Goal: Check status: Check status

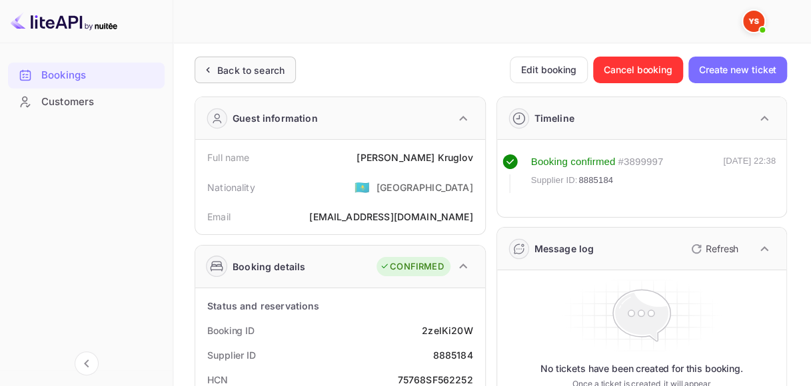
click at [252, 71] on div "Back to search" at bounding box center [250, 70] width 67 height 14
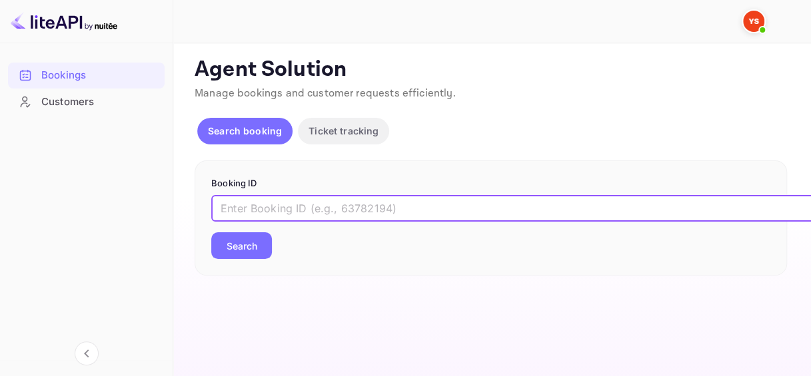
click at [319, 219] on input "text" at bounding box center [544, 208] width 666 height 27
paste input "9135754"
type input "9135754"
click at [260, 247] on button "Search" at bounding box center [241, 246] width 61 height 27
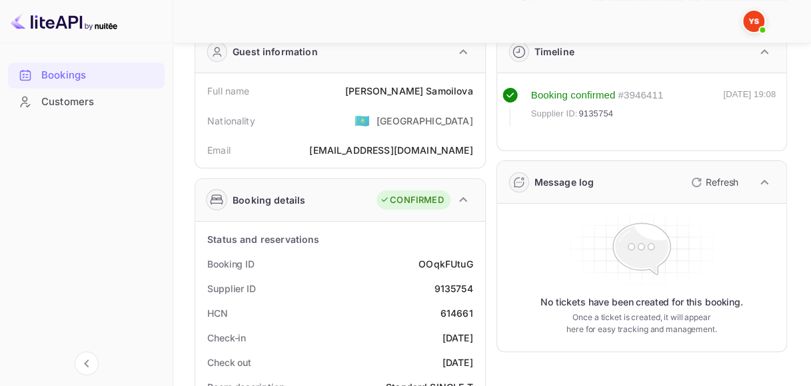
scroll to position [133, 0]
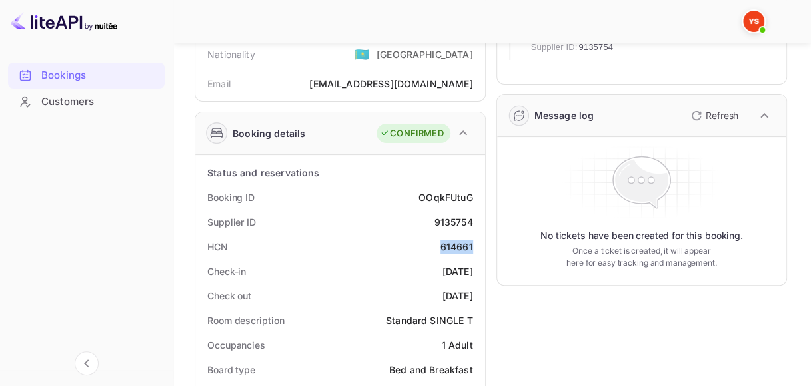
drag, startPoint x: 456, startPoint y: 243, endPoint x: 482, endPoint y: 241, distance: 26.7
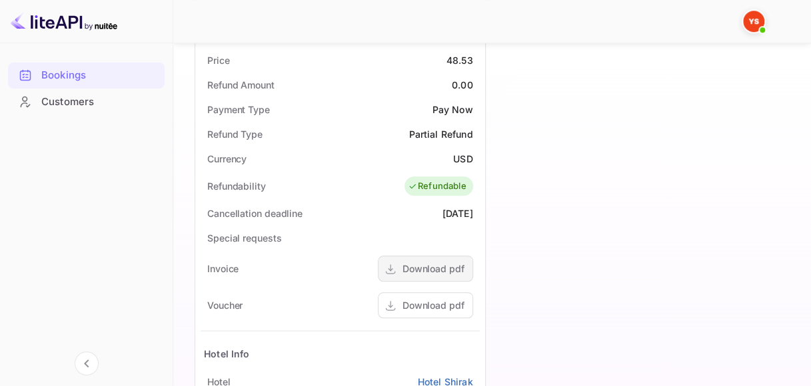
scroll to position [466, 0]
click at [400, 321] on div "Voucher Download pdf" at bounding box center [340, 307] width 279 height 37
click at [406, 306] on div "Download pdf" at bounding box center [433, 307] width 62 height 14
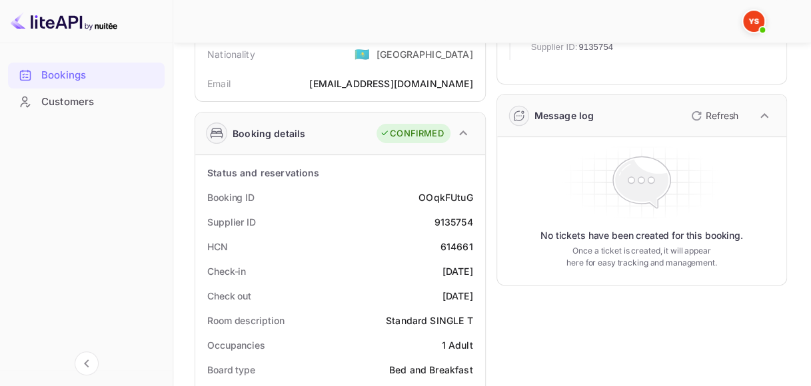
scroll to position [133, 0]
drag, startPoint x: 438, startPoint y: 245, endPoint x: 479, endPoint y: 245, distance: 40.6
click at [479, 245] on div "HCN 614661" at bounding box center [340, 247] width 279 height 25
copy div "614661"
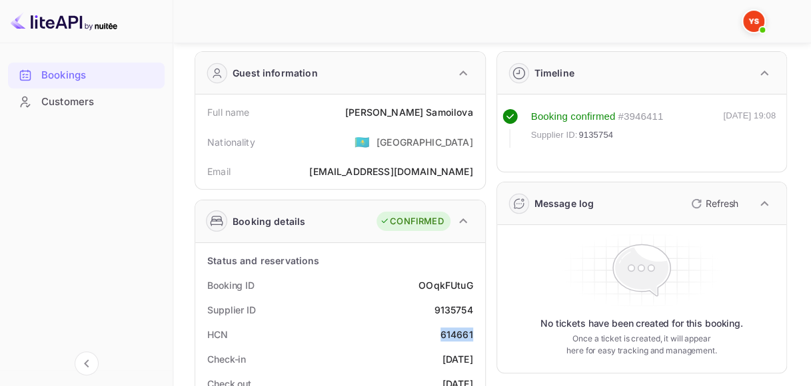
scroll to position [67, 0]
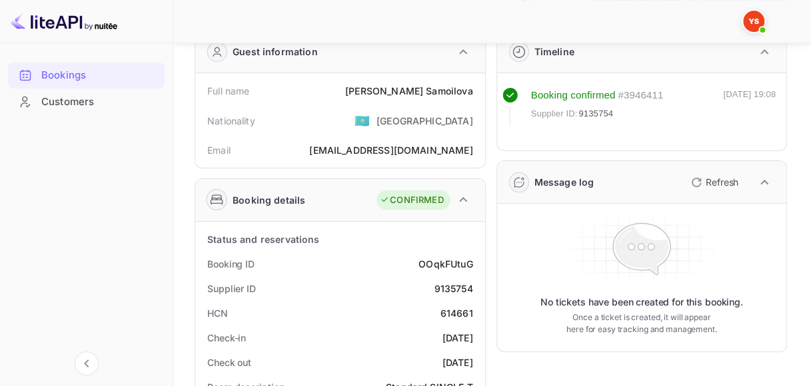
click at [449, 265] on div "OOqkFUtuG" at bounding box center [445, 264] width 54 height 14
copy div "OOqkFUtuG"
click at [449, 287] on div "9135754" at bounding box center [453, 289] width 39 height 14
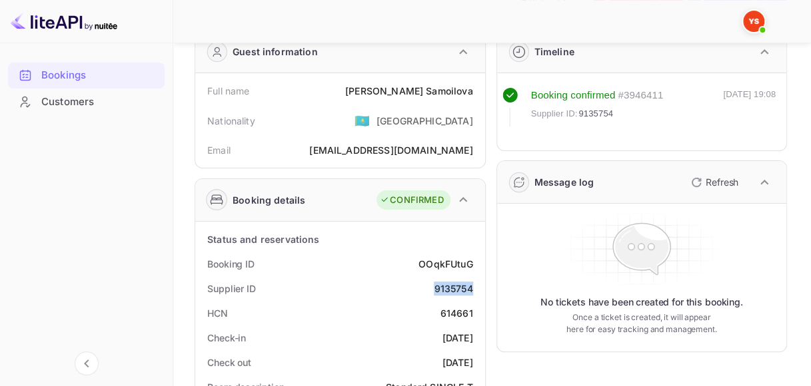
copy div "9135754"
drag, startPoint x: 385, startPoint y: 90, endPoint x: 470, endPoint y: 88, distance: 85.3
click at [470, 88] on div "[PERSON_NAME]" at bounding box center [408, 91] width 127 height 14
copy div "[PERSON_NAME]"
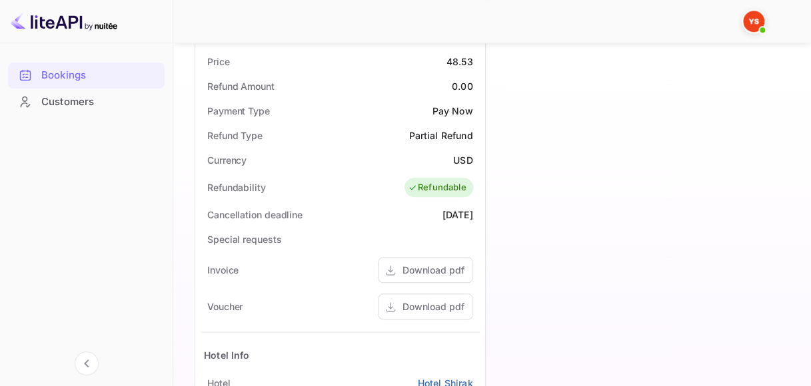
scroll to position [533, 0]
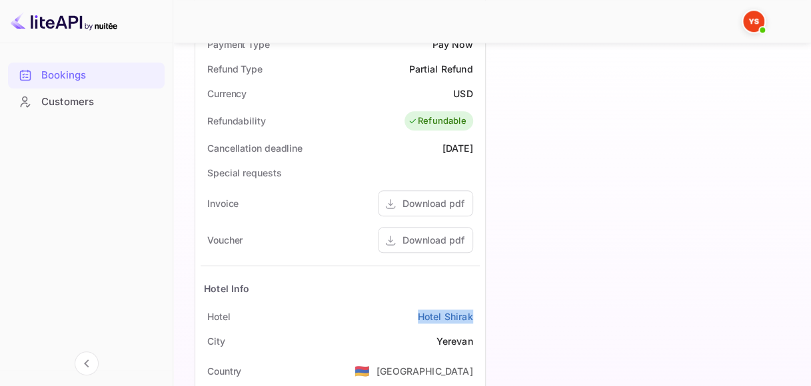
drag, startPoint x: 388, startPoint y: 316, endPoint x: 475, endPoint y: 315, distance: 86.6
click at [475, 315] on div "[GEOGRAPHIC_DATA]" at bounding box center [340, 317] width 279 height 25
copy link "Hotel Shirak"
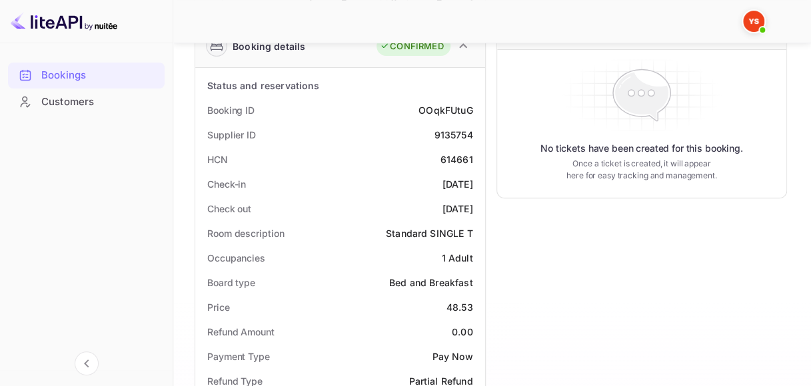
scroll to position [200, 0]
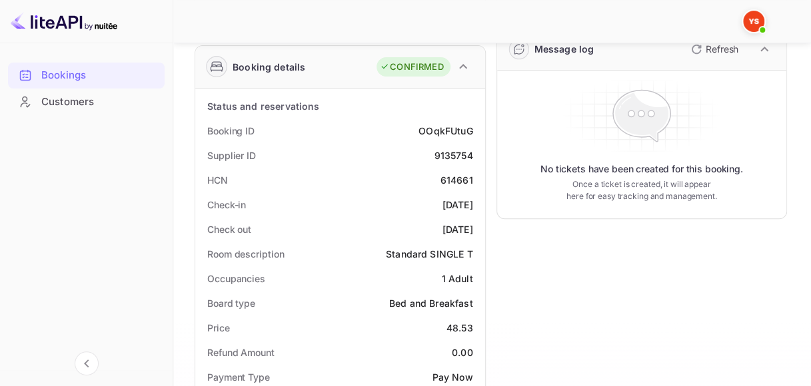
drag, startPoint x: 408, startPoint y: 204, endPoint x: 472, endPoint y: 203, distance: 64.6
click at [472, 203] on div "Check-in [DATE]" at bounding box center [340, 205] width 279 height 25
copy div "[DATE]"
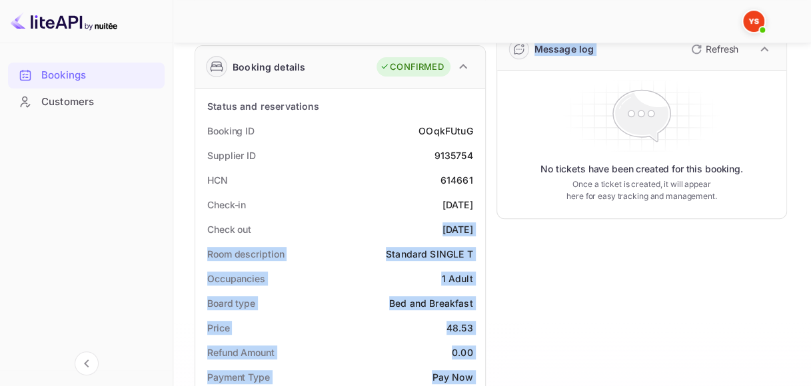
drag, startPoint x: 415, startPoint y: 228, endPoint x: 486, endPoint y: 232, distance: 71.4
click at [486, 232] on div "Guest information Full name [PERSON_NAME] Nationality 🇰🇿 [DEMOGRAPHIC_DATA] Ema…" at bounding box center [485, 372] width 603 height 972
click at [444, 232] on div "[DATE]" at bounding box center [457, 230] width 31 height 14
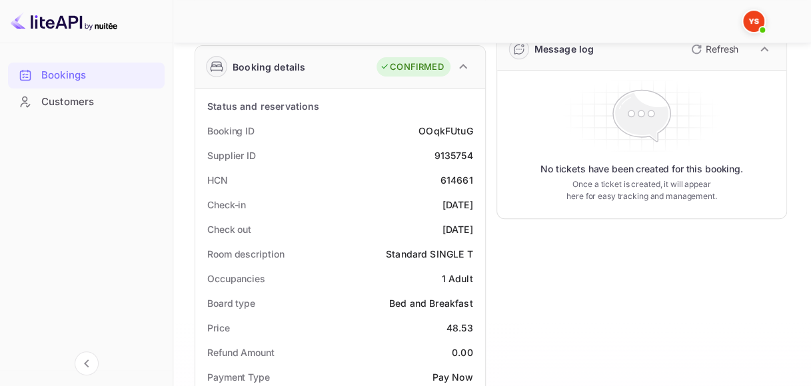
drag, startPoint x: 420, startPoint y: 229, endPoint x: 476, endPoint y: 229, distance: 56.0
click at [476, 229] on div "Check out [DATE]" at bounding box center [340, 229] width 279 height 25
click at [414, 229] on div "Check out [DATE]" at bounding box center [340, 229] width 279 height 25
drag, startPoint x: 420, startPoint y: 228, endPoint x: 471, endPoint y: 231, distance: 51.4
click at [471, 231] on div "Check out [DATE]" at bounding box center [340, 229] width 279 height 25
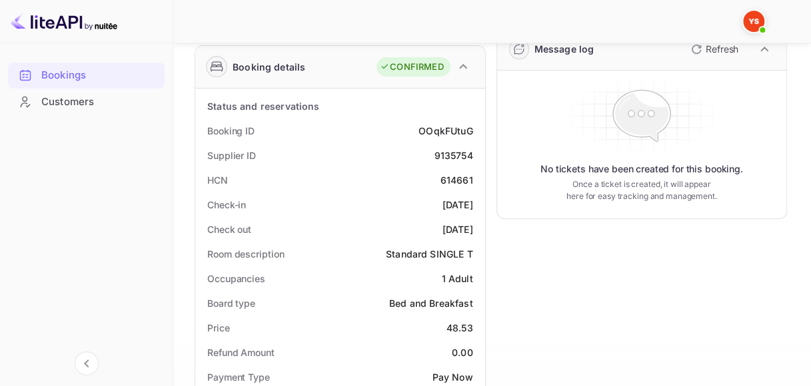
copy div "[DATE]"
